Goal: Task Accomplishment & Management: Complete application form

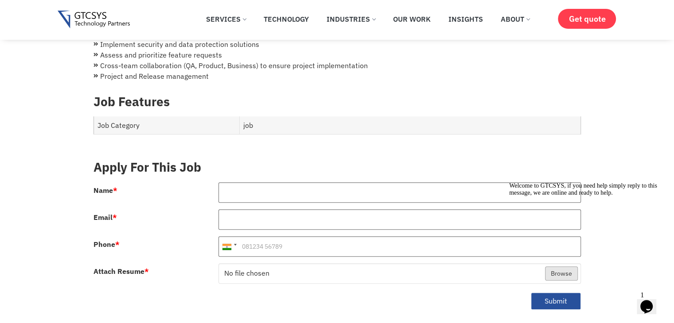
scroll to position [330, 0]
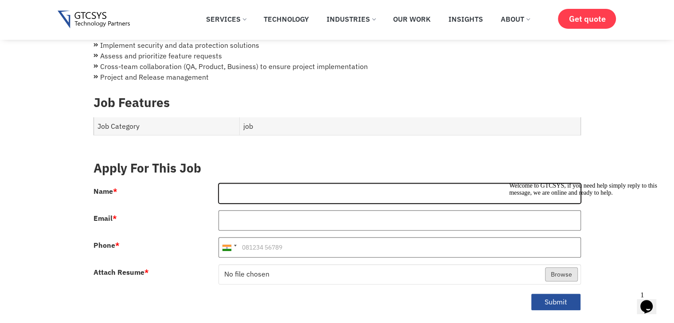
click at [260, 187] on input "Name *" at bounding box center [399, 193] width 362 height 20
type input "[PERSON_NAME]"
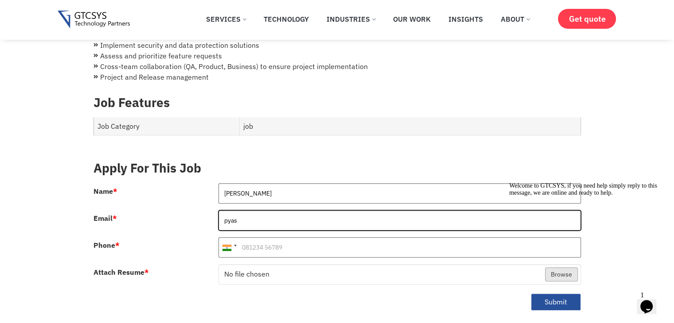
type input "[EMAIL_ADDRESS][DOMAIN_NAME]"
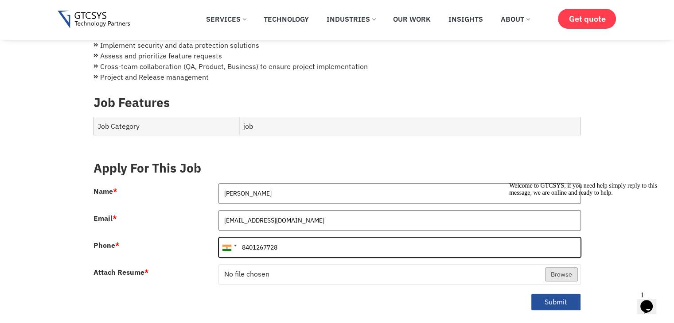
type input "8401267728"
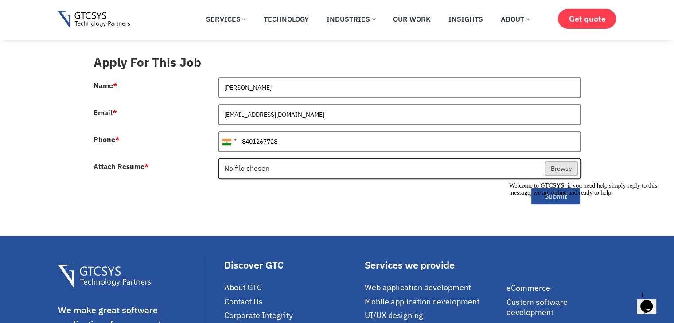
scroll to position [443, 0]
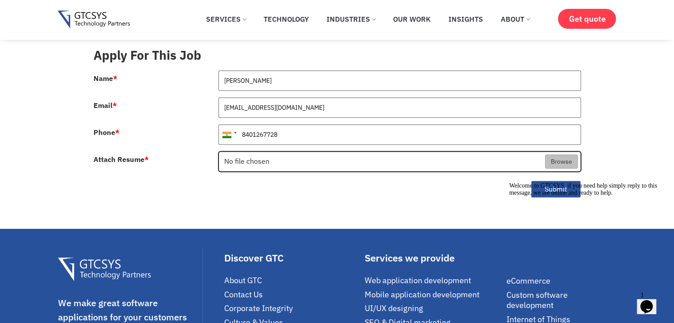
click at [557, 152] on input "Attach Resume *" at bounding box center [400, 162] width 362 height 20
type input "C:\fakepath\Yash_Patel (1).pdf"
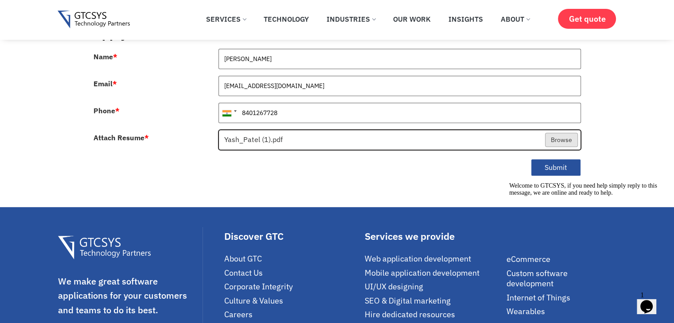
scroll to position [468, 0]
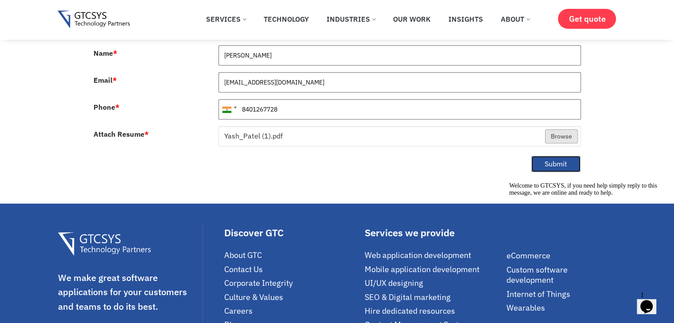
click at [544, 156] on button "Submit" at bounding box center [556, 164] width 50 height 17
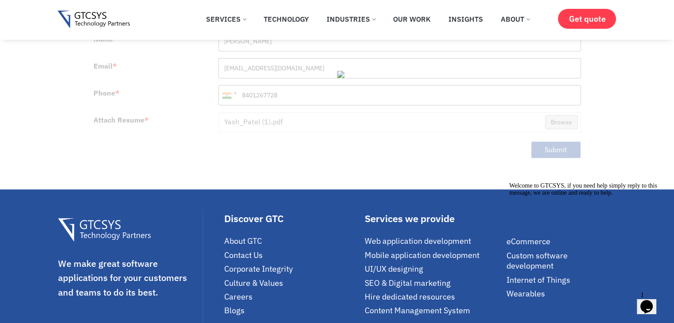
scroll to position [482, 0]
click at [509, 183] on icon "Chat attention grabber" at bounding box center [509, 183] width 0 height 0
click at [623, 300] on icon "Close" at bounding box center [623, 304] width 0 height 8
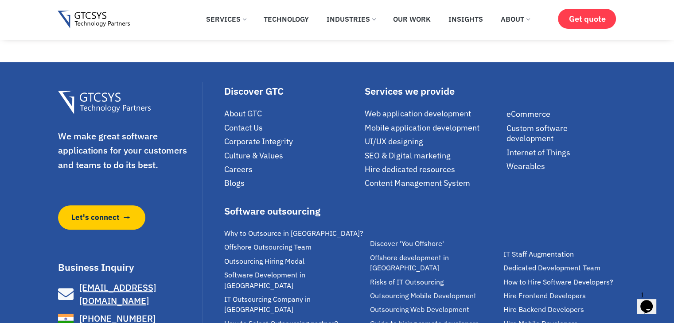
scroll to position [640, 0]
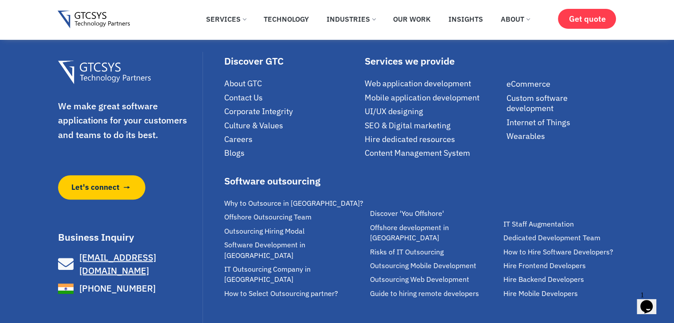
click at [641, 300] on div "Opens Chat This icon Opens the chat window." at bounding box center [646, 307] width 14 height 14
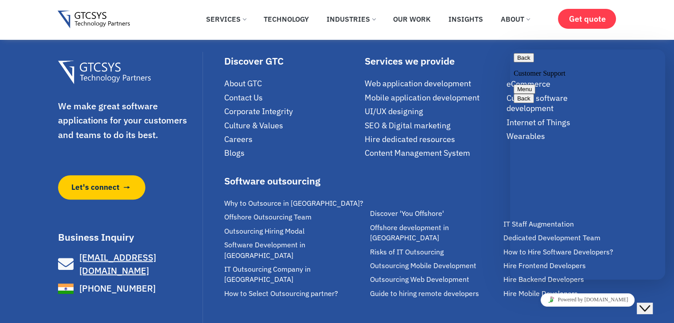
click at [535, 85] on button "Menu" at bounding box center [525, 89] width 22 height 9
click at [528, 62] on button "Back" at bounding box center [524, 57] width 20 height 9
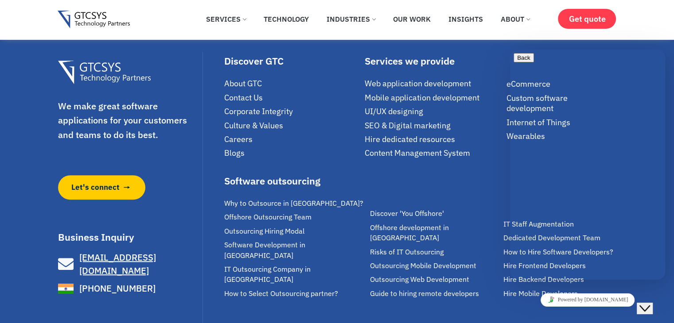
click at [466, 172] on div "Software outsourcing Why to Outsource in India? Offshore Outsourcing Team Outso…" at bounding box center [420, 238] width 401 height 132
click at [648, 307] on button "Close Chat This icon closes the chat window." at bounding box center [645, 309] width 16 height 12
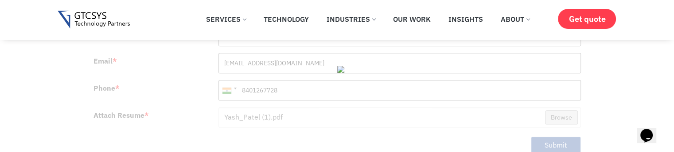
scroll to position [487, 0]
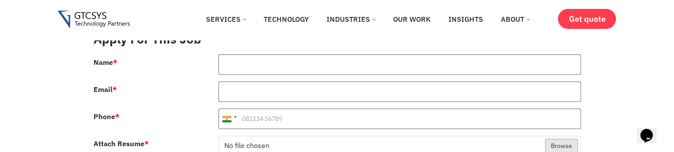
scroll to position [501, 0]
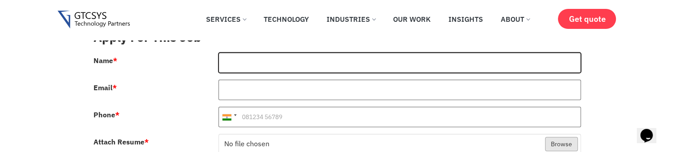
click at [260, 52] on input "Name *" at bounding box center [399, 62] width 362 height 20
type input "[PERSON_NAME]"
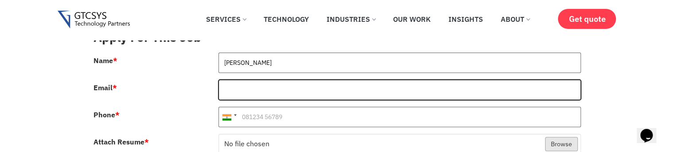
click at [286, 81] on input "Email *" at bounding box center [399, 89] width 362 height 20
type input "[EMAIL_ADDRESS][DOMAIN_NAME]"
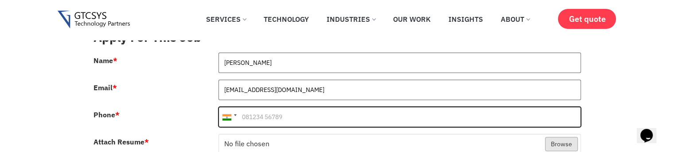
click at [300, 107] on input "Phone *" at bounding box center [399, 116] width 362 height 20
click at [251, 106] on input "Phone *" at bounding box center [399, 116] width 362 height 20
type input "8401267728"
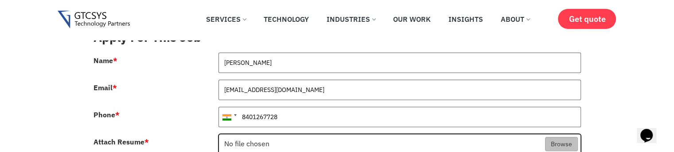
click at [560, 139] on input "Attach Resume *" at bounding box center [400, 144] width 362 height 20
type input "C:\fakepath\Yash_Patel (1).pdf"
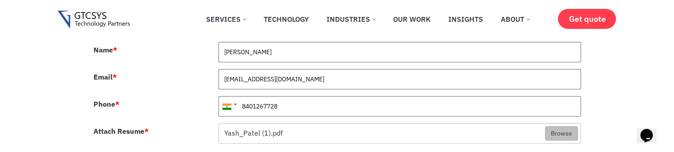
scroll to position [529, 0]
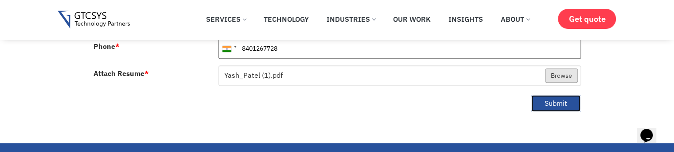
click at [567, 95] on button "Submit" at bounding box center [556, 102] width 50 height 17
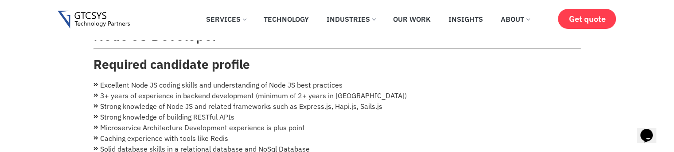
scroll to position [0, 0]
